Goal: Information Seeking & Learning: Find specific fact

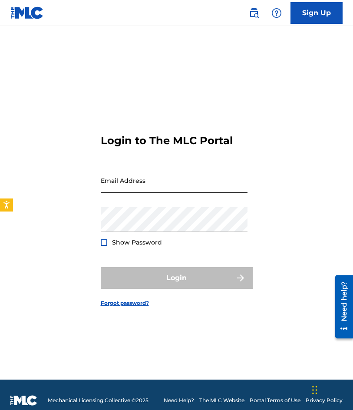
click at [169, 180] on input "Email Address" at bounding box center [174, 180] width 147 height 25
type input "[EMAIL_ADDRESS][DOMAIN_NAME]"
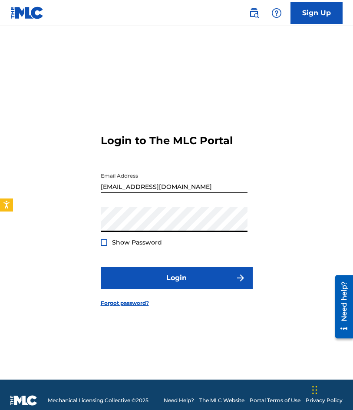
click at [101, 267] on button "Login" at bounding box center [177, 278] width 152 height 22
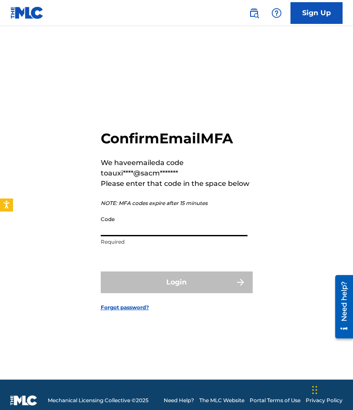
click at [169, 227] on input "Code" at bounding box center [174, 224] width 147 height 25
click at [73, 99] on div "Confirm Email MFA We have emailed a code to auxi****@sacm******* Please enter t…" at bounding box center [176, 214] width 353 height 332
click at [175, 227] on input "Code" at bounding box center [174, 224] width 147 height 25
paste input "946248"
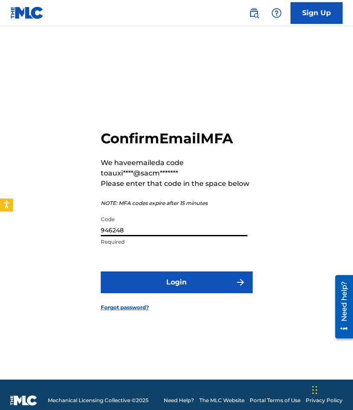
type input "946248"
click at [101, 272] on button "Login" at bounding box center [177, 283] width 152 height 22
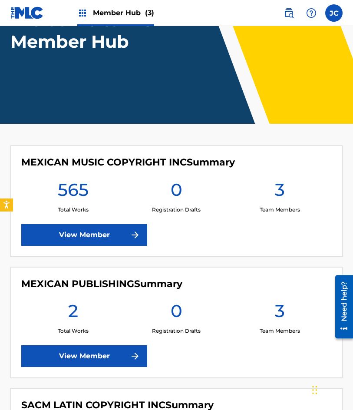
scroll to position [130, 0]
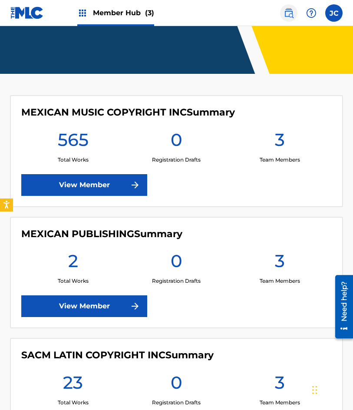
click at [282, 17] on link at bounding box center [288, 12] width 17 height 17
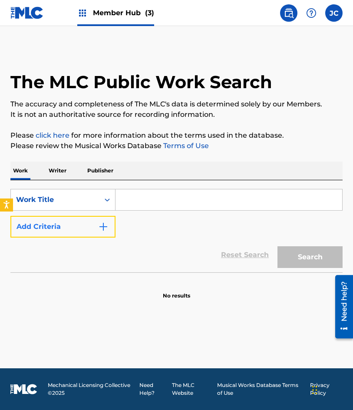
click at [98, 232] on button "Add Criteria" at bounding box center [62, 227] width 105 height 22
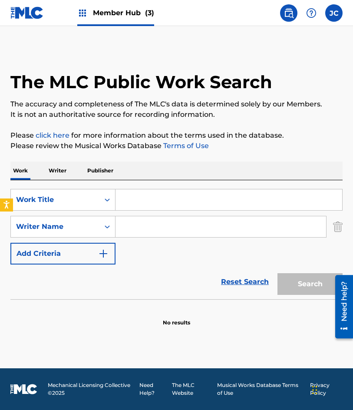
click at [131, 203] on input "Search Form" at bounding box center [229, 199] width 227 height 21
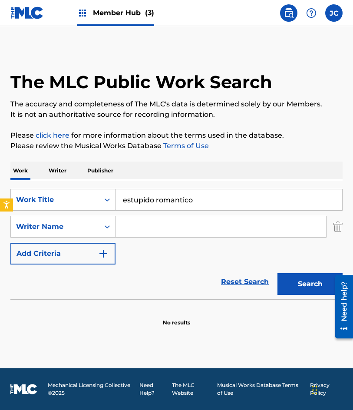
type input "estupido romantico"
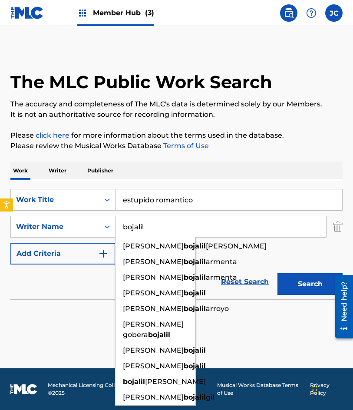
type input "bojalil"
click at [278, 273] on button "Search" at bounding box center [310, 284] width 65 height 22
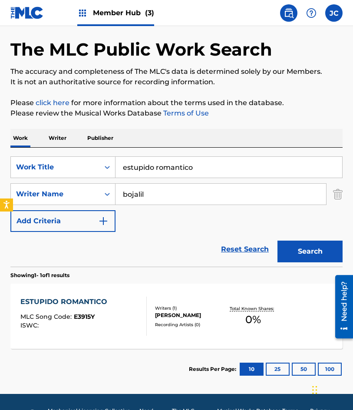
scroll to position [58, 0]
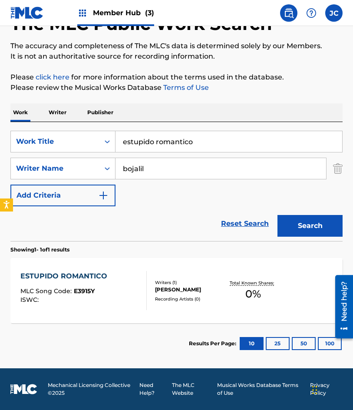
click at [172, 280] on div "Writers ( 1 )" at bounding box center [190, 282] width 71 height 7
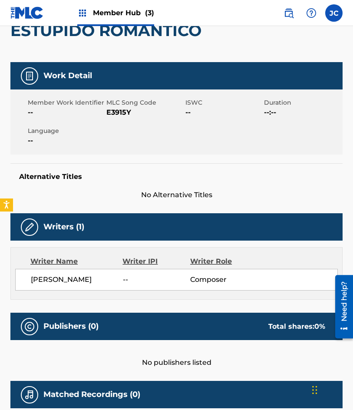
scroll to position [43, 0]
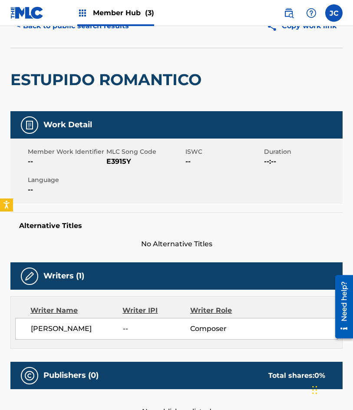
click at [119, 159] on span "E3915Y" at bounding box center [144, 161] width 76 height 10
copy span "E3915Y"
click at [109, 166] on span "E3915Y" at bounding box center [144, 161] width 76 height 10
click at [125, 166] on span "E3915Y" at bounding box center [144, 161] width 76 height 10
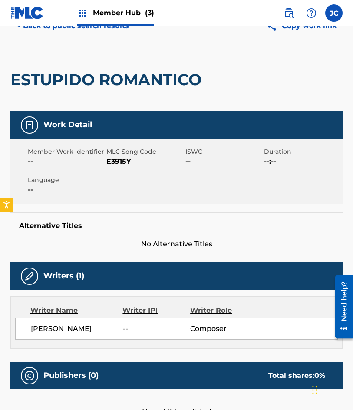
click at [125, 163] on span "E3915Y" at bounding box center [144, 161] width 76 height 10
click at [124, 163] on span "E3915Y" at bounding box center [144, 161] width 76 height 10
copy span "E3915Y"
click at [92, 41] on div "< Back to public search results Copy work link" at bounding box center [176, 25] width 332 height 43
click at [93, 33] on button "< Back to public search results" at bounding box center [72, 26] width 125 height 22
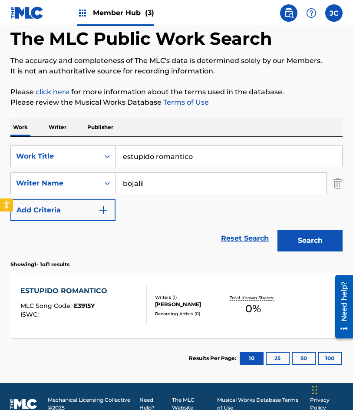
drag, startPoint x: 196, startPoint y: 156, endPoint x: 170, endPoint y: 123, distance: 42.4
click at [126, 145] on div "SearchWithCriteria9781b6d1-26a2-4db8-aecb-2ebaba76179f Work Title estupido roma…" at bounding box center [176, 196] width 332 height 119
type input "e"
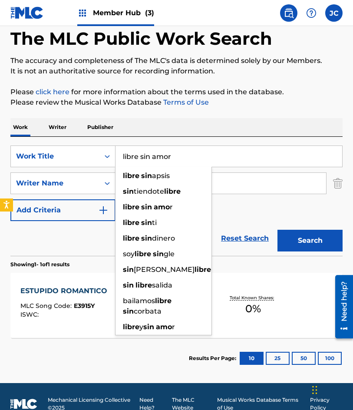
type input "libre sin amor"
click at [278, 230] on button "Search" at bounding box center [310, 241] width 65 height 22
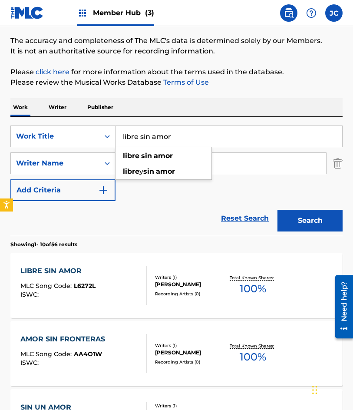
scroll to position [130, 0]
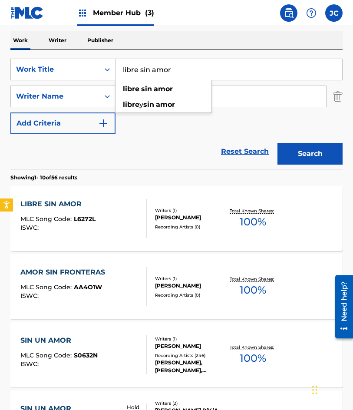
click at [140, 149] on div "Reset Search Search" at bounding box center [176, 151] width 332 height 35
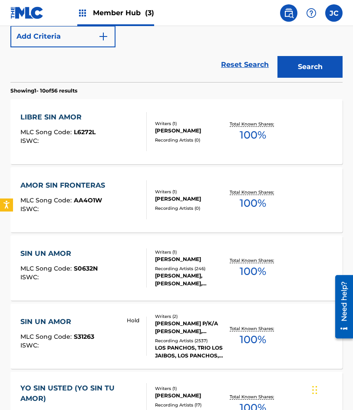
click at [62, 123] on div "LIBRE SIN AMOR MLC Song Code : L6272L ISWC :" at bounding box center [57, 131] width 75 height 39
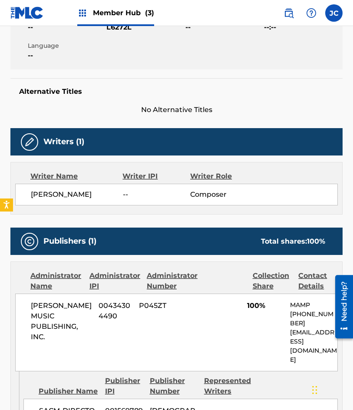
scroll to position [93, 0]
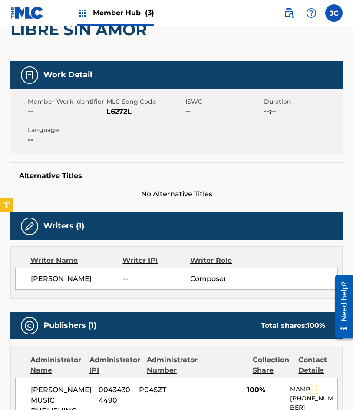
click at [120, 112] on span "L6272L" at bounding box center [144, 111] width 76 height 10
copy span "L6272L"
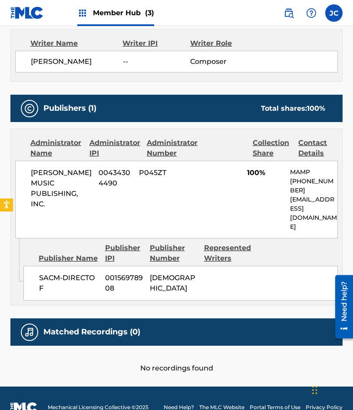
scroll to position [267, 0]
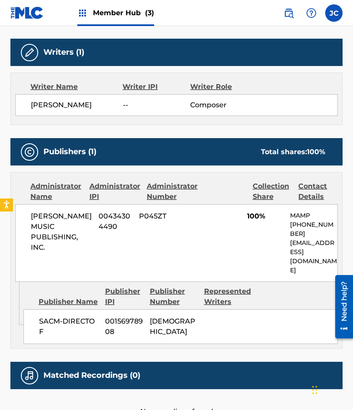
click at [27, 111] on div "[PERSON_NAME] -- Composer" at bounding box center [176, 105] width 323 height 22
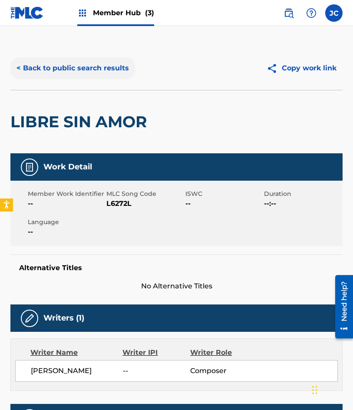
scroll to position [0, 0]
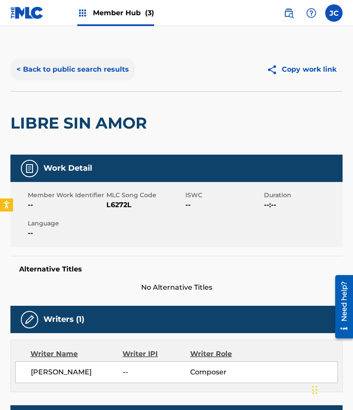
click at [110, 78] on button "< Back to public search results" at bounding box center [72, 70] width 125 height 22
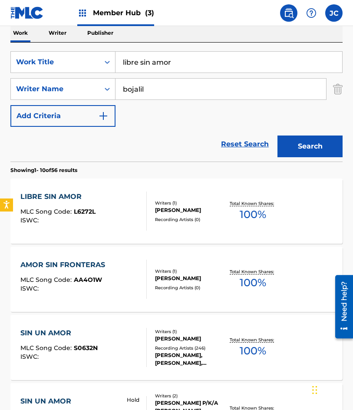
scroll to position [50, 0]
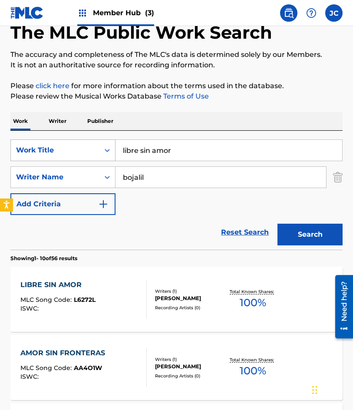
drag, startPoint x: 205, startPoint y: 152, endPoint x: 63, endPoint y: 147, distance: 142.6
click at [56, 149] on div "SearchWithCriteria9781b6d1-26a2-4db8-aecb-2ebaba76179f Work Title libre sin amor" at bounding box center [176, 150] width 332 height 22
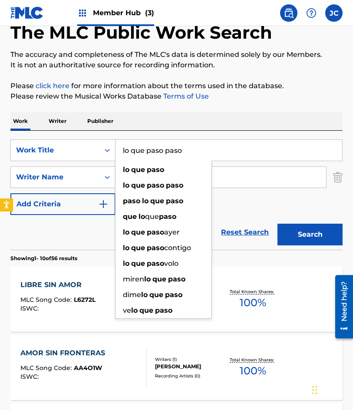
type input "lo que paso paso"
click at [278, 224] on button "Search" at bounding box center [310, 235] width 65 height 22
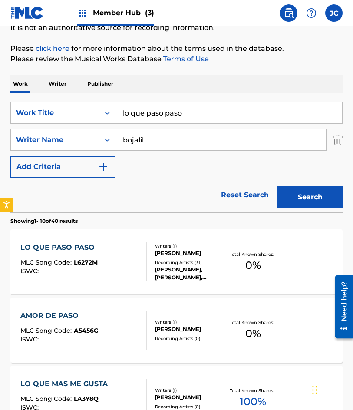
scroll to position [130, 0]
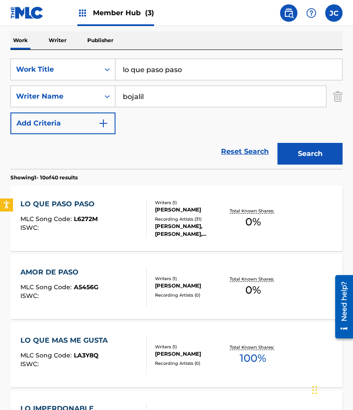
click at [188, 221] on div "Recording Artists ( 31 )" at bounding box center [190, 219] width 71 height 7
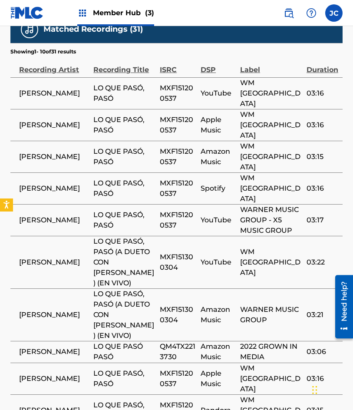
scroll to position [480, 0]
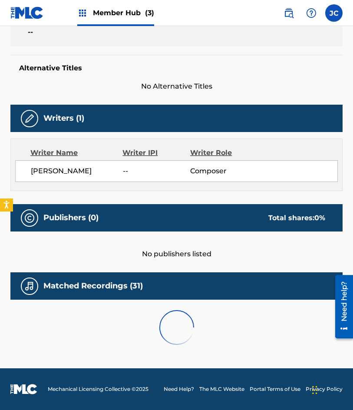
scroll to position [469, 0]
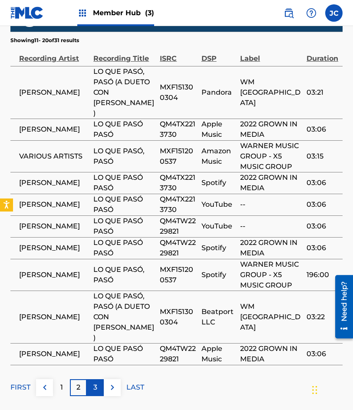
click at [93, 382] on p "3" at bounding box center [95, 387] width 4 height 10
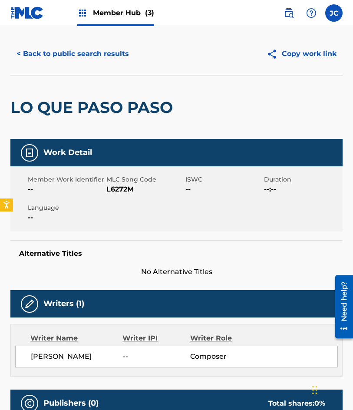
scroll to position [0, 0]
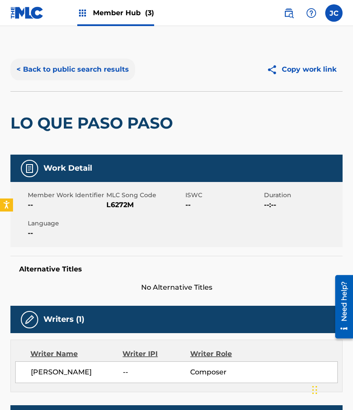
click at [109, 66] on button "< Back to public search results" at bounding box center [72, 70] width 125 height 22
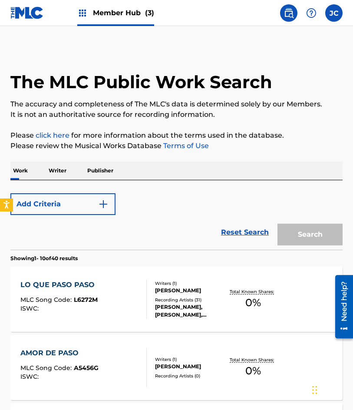
scroll to position [130, 0]
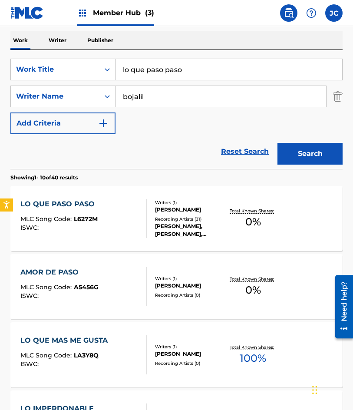
click at [202, 230] on div "[PERSON_NAME], [PERSON_NAME], [PERSON_NAME], [PERSON_NAME], [PERSON_NAME]" at bounding box center [190, 230] width 71 height 16
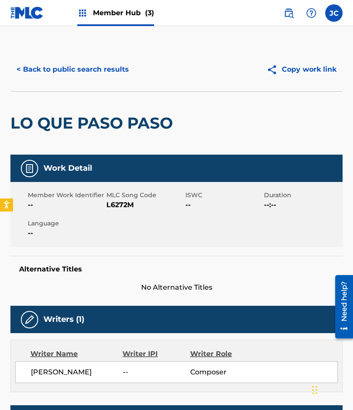
click at [121, 205] on span "L6272M" at bounding box center [144, 205] width 76 height 10
copy span "L6272M"
click at [114, 71] on button "< Back to public search results" at bounding box center [72, 70] width 125 height 22
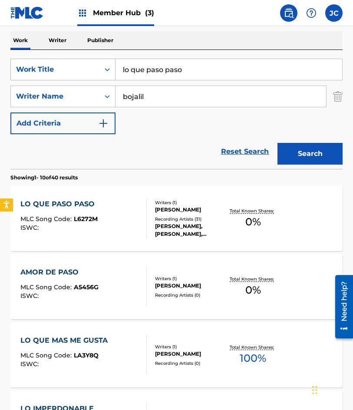
drag, startPoint x: 185, startPoint y: 70, endPoint x: 83, endPoint y: 65, distance: 103.1
click at [93, 67] on div "SearchWithCriteria9781b6d1-26a2-4db8-aecb-2ebaba76179f Work Title lo que paso p…" at bounding box center [176, 70] width 332 height 22
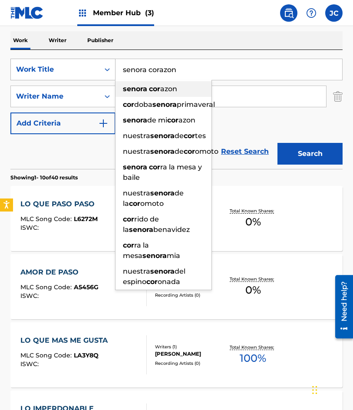
click at [278, 143] on button "Search" at bounding box center [310, 154] width 65 height 22
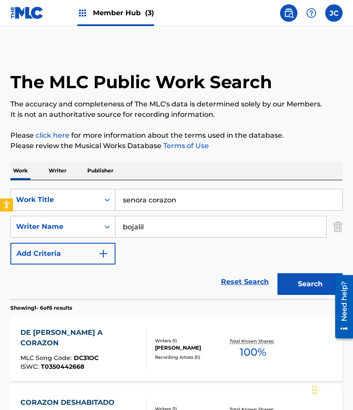
scroll to position [43, 0]
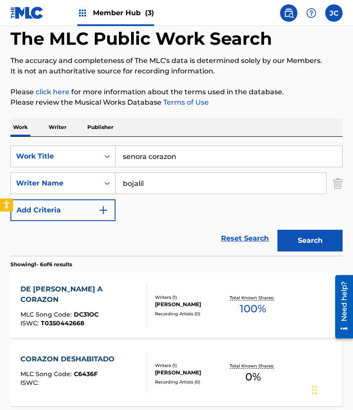
click at [137, 156] on input "senora corazon" at bounding box center [229, 156] width 227 height 21
type input "señora [PERSON_NAME]"
click at [278, 230] on button "Search" at bounding box center [310, 241] width 65 height 22
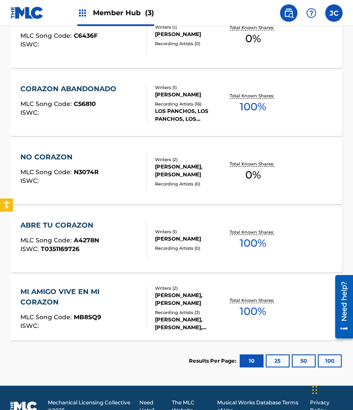
scroll to position [356, 0]
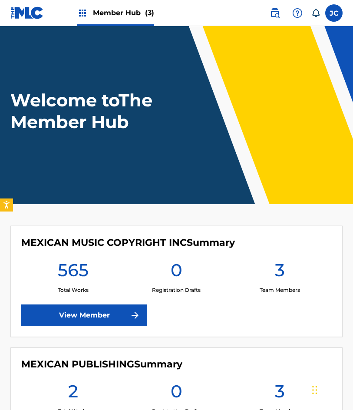
click at [42, 14] on img at bounding box center [26, 13] width 33 height 13
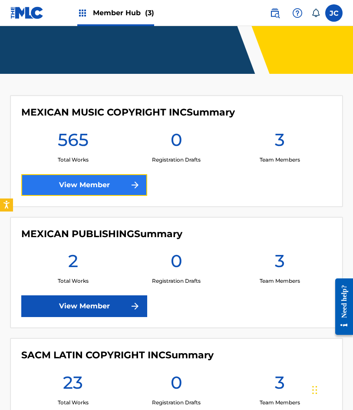
click at [122, 190] on link "View Member" at bounding box center [84, 185] width 126 height 22
